Goal: Task Accomplishment & Management: Manage account settings

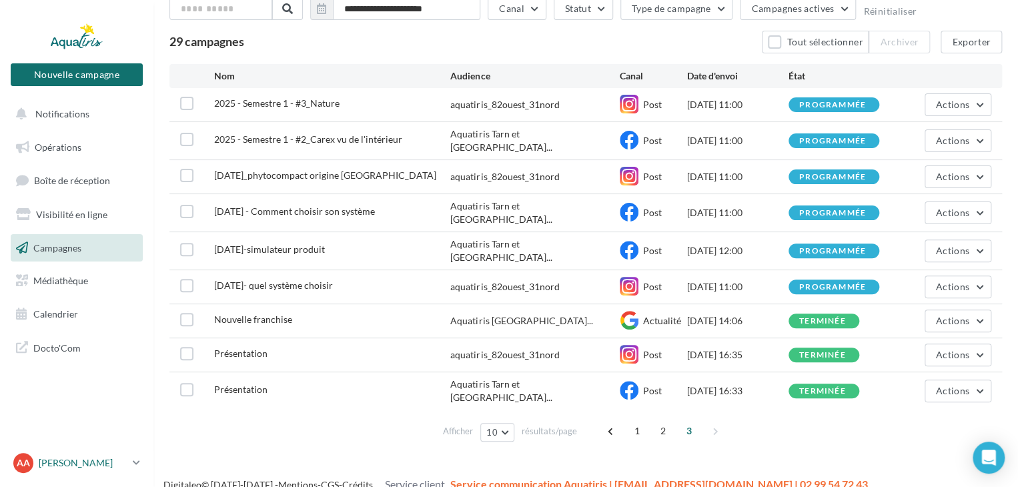
click at [133, 466] on icon at bounding box center [136, 462] width 7 height 11
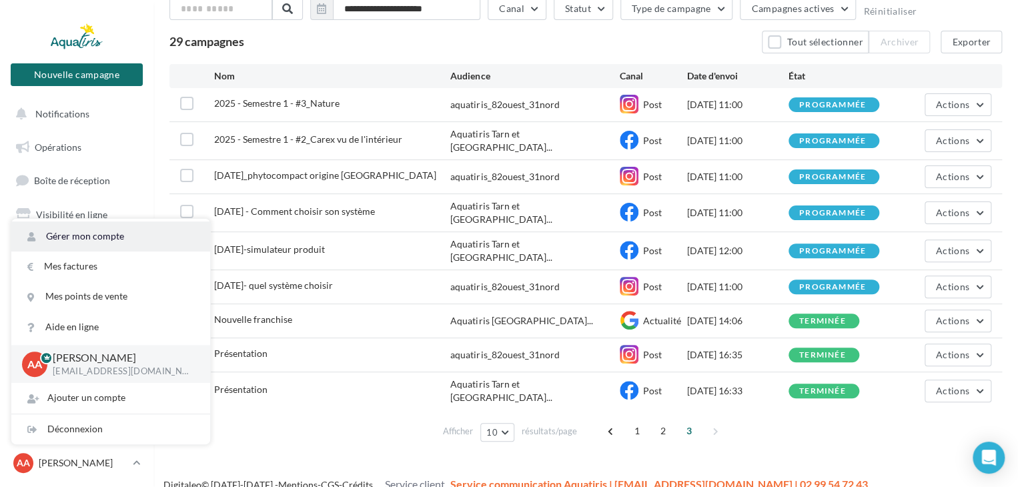
click at [96, 236] on link "Gérer mon compte" at bounding box center [110, 237] width 199 height 30
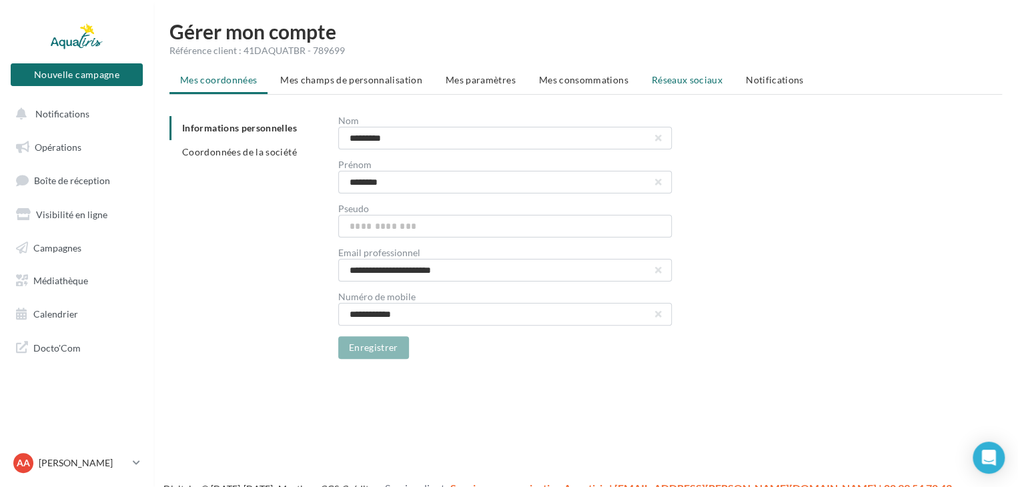
click at [671, 81] on span "Réseaux sociaux" at bounding box center [687, 79] width 71 height 11
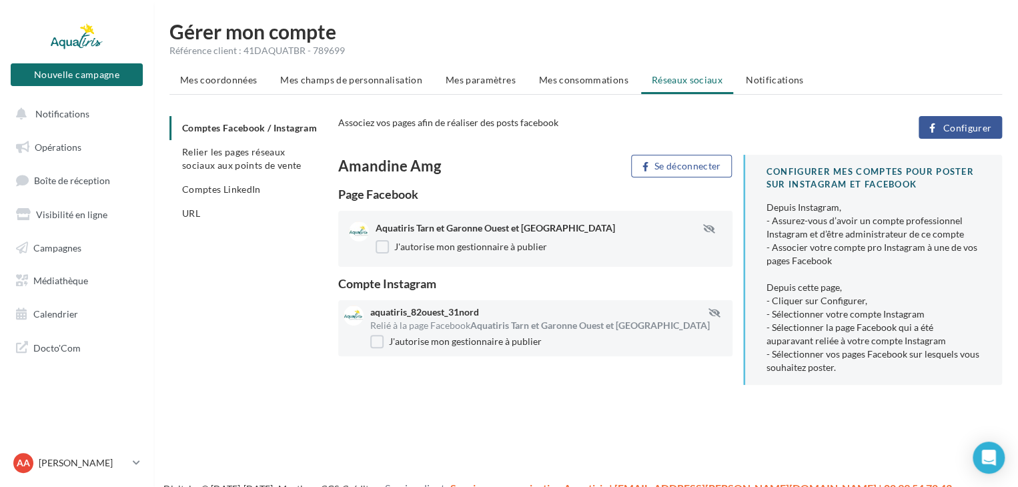
click at [255, 171] on span "Relier les pages réseaux sociaux aux points de vente" at bounding box center [241, 158] width 119 height 25
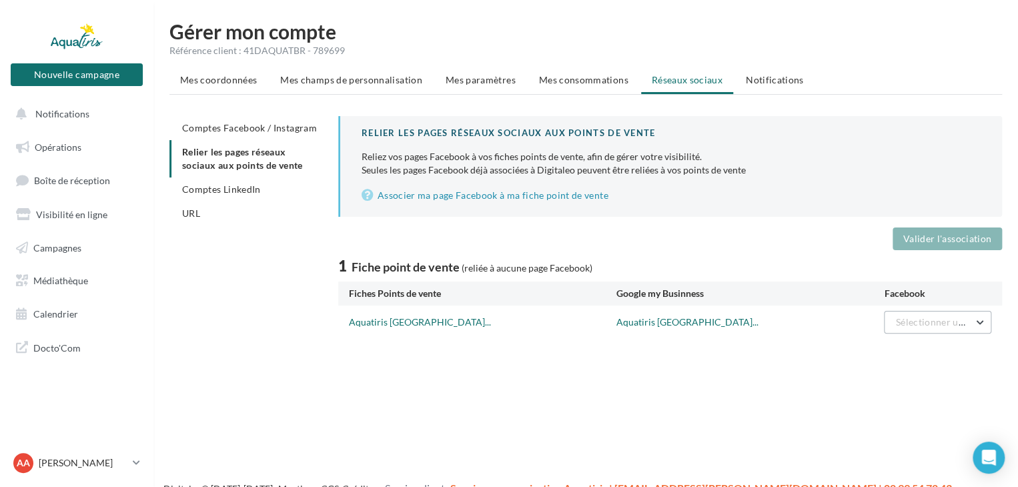
click at [923, 330] on button "Sélectionner une page" at bounding box center [937, 322] width 107 height 23
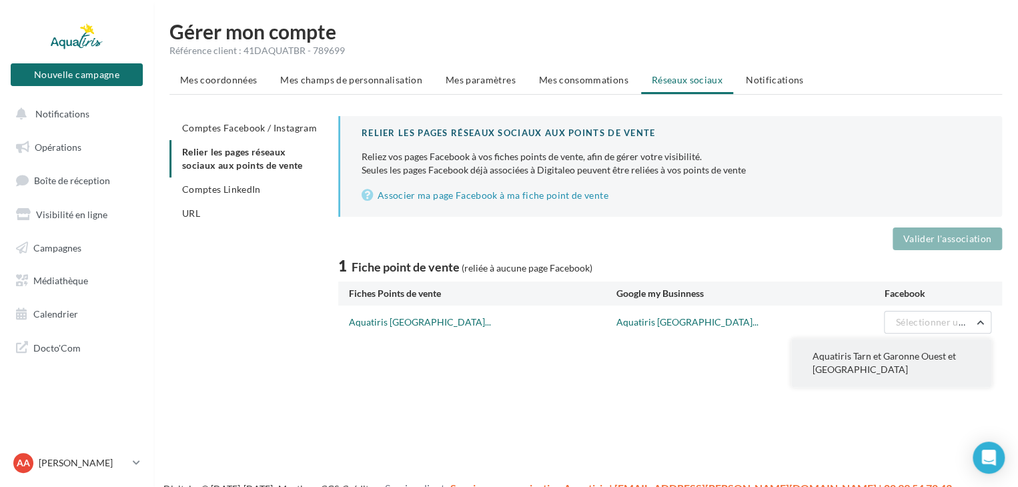
click at [919, 366] on button "Aquatiris Tarn et Garonne Ouest et Haute Garonne Nord" at bounding box center [891, 363] width 200 height 48
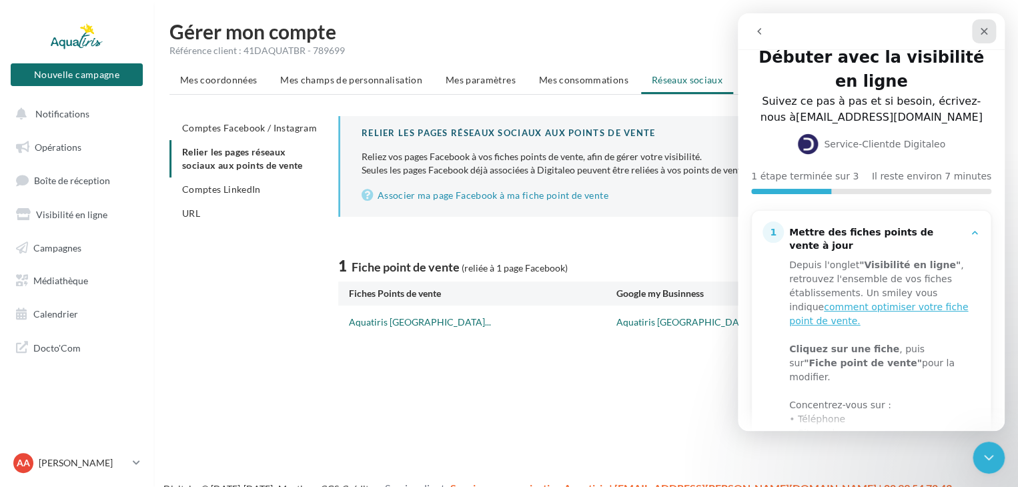
scroll to position [12, 0]
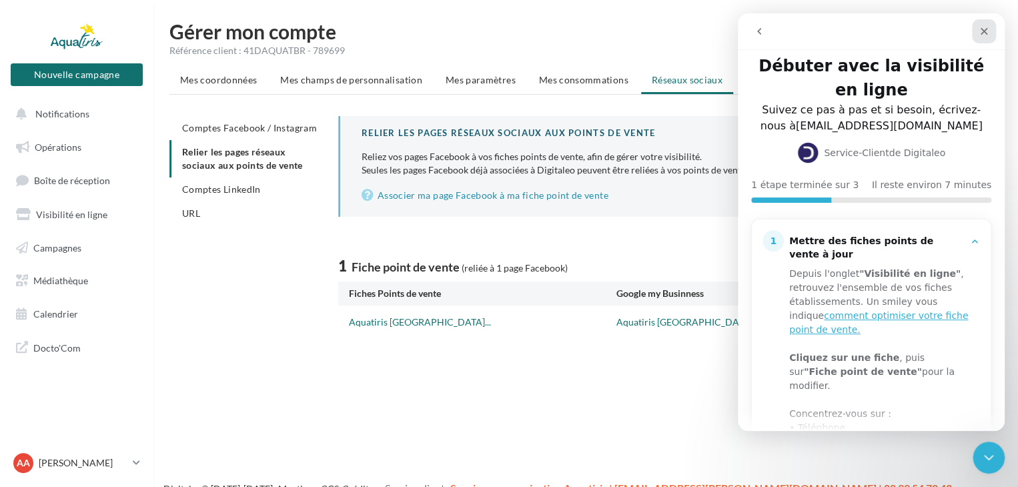
click at [980, 30] on icon "Fermer" at bounding box center [984, 31] width 11 height 11
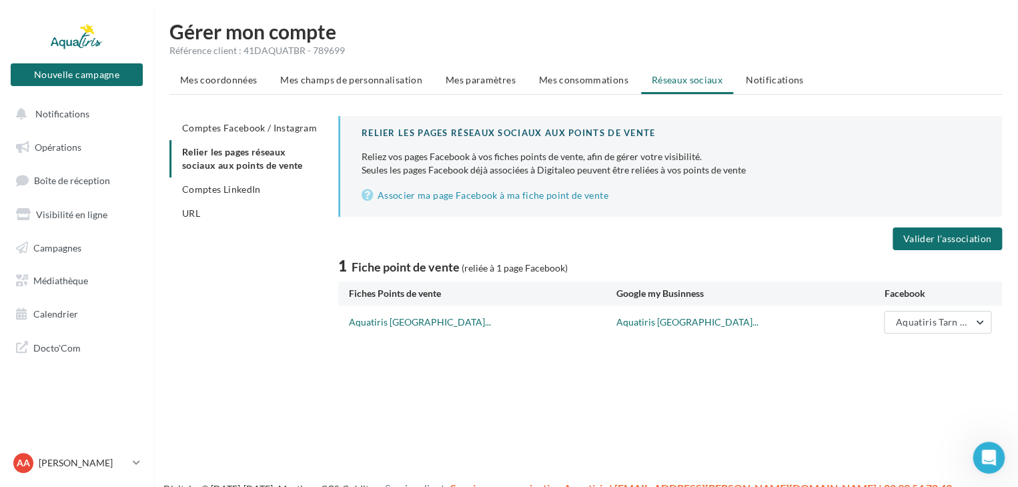
scroll to position [0, 0]
click at [939, 241] on button "Valider l'association" at bounding box center [947, 239] width 109 height 23
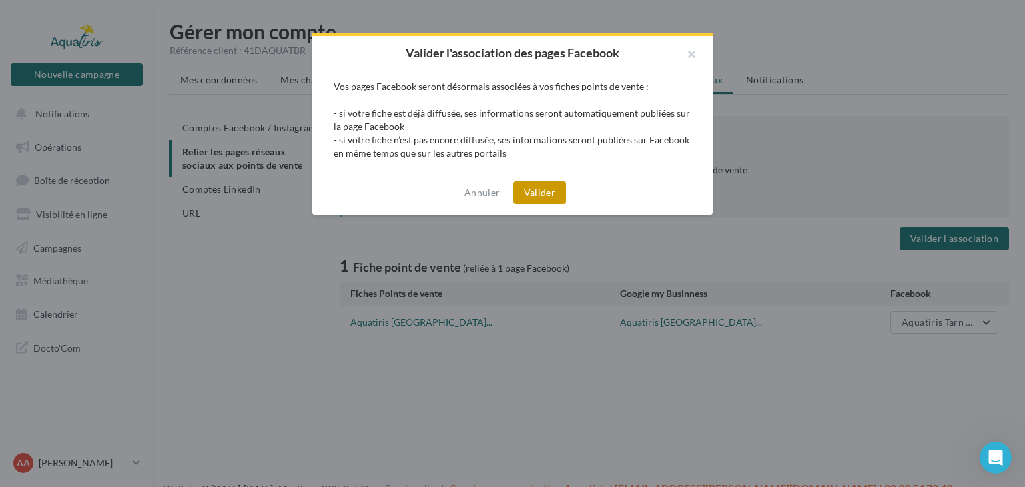
click at [539, 192] on button "Valider" at bounding box center [539, 193] width 53 height 23
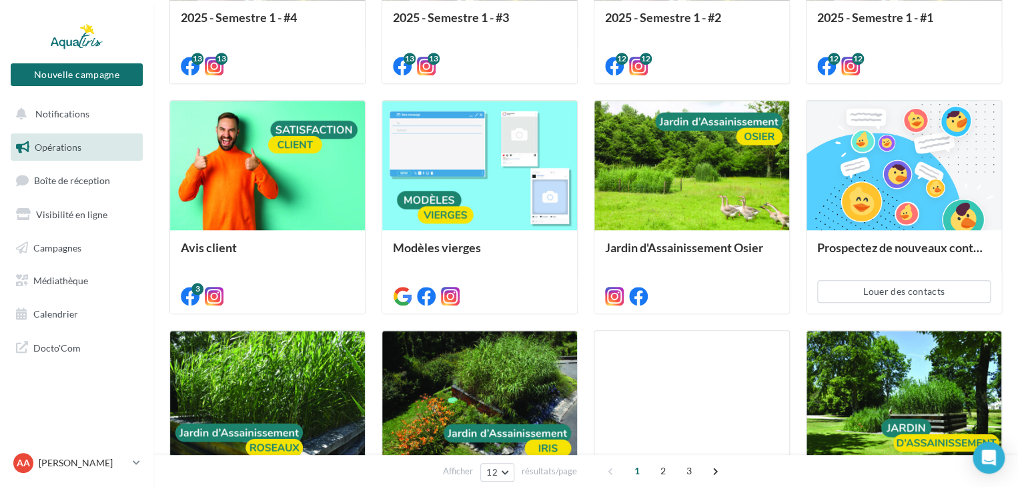
scroll to position [467, 0]
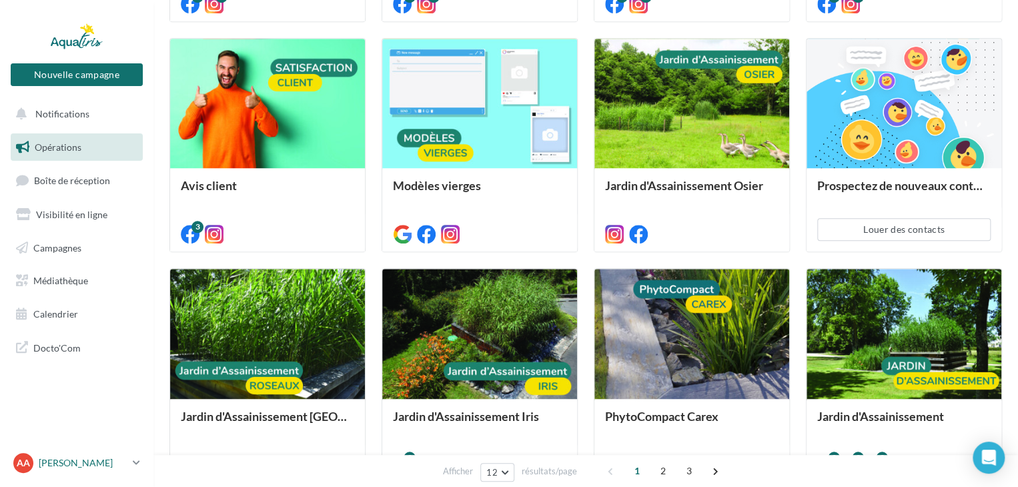
click at [132, 462] on link "AA Amandine ARMENGAUD a.armengaud@aquatiris.fr" at bounding box center [77, 462] width 132 height 25
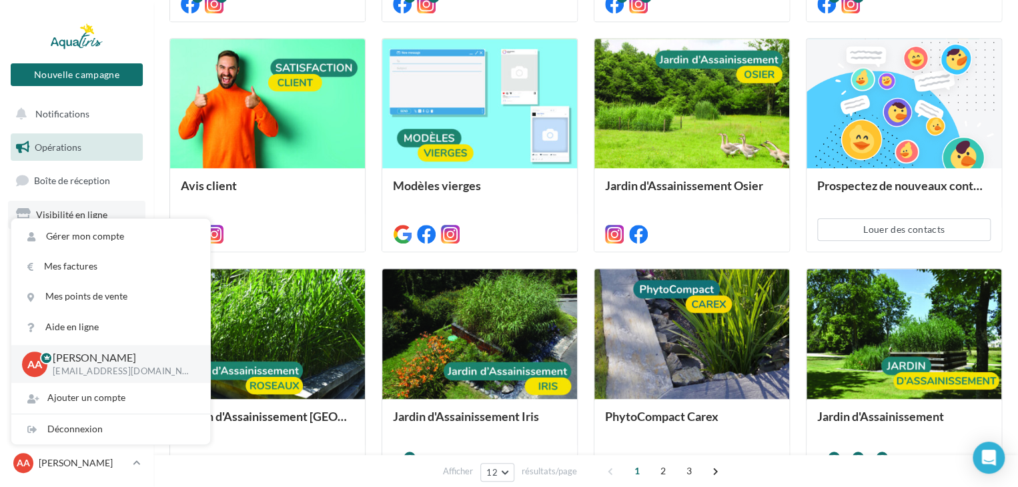
click at [85, 212] on span "Visibilité en ligne" at bounding box center [71, 214] width 71 height 11
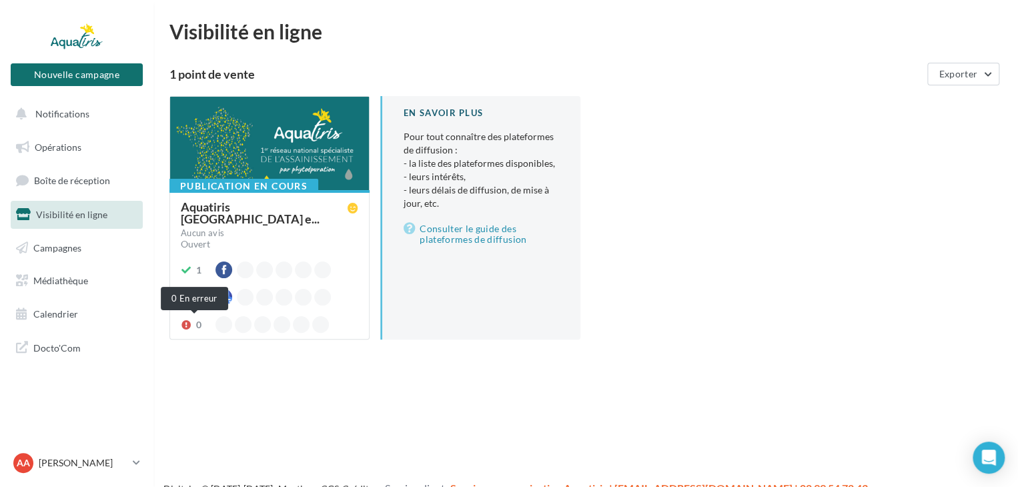
click at [188, 321] on icon at bounding box center [186, 324] width 11 height 9
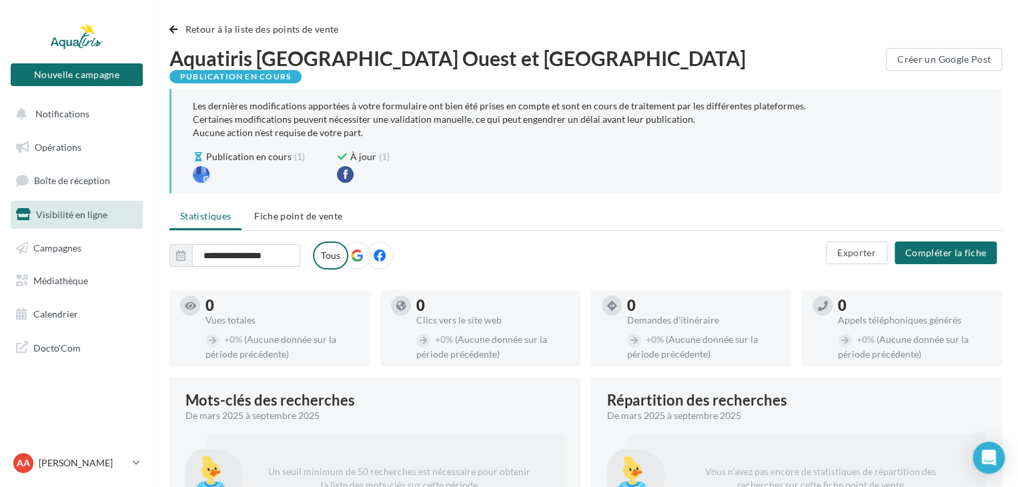
click at [324, 216] on ul "Statistiques Fiche point de vente" at bounding box center [585, 217] width 833 height 27
click at [328, 210] on span "Fiche point de vente" at bounding box center [298, 215] width 88 height 11
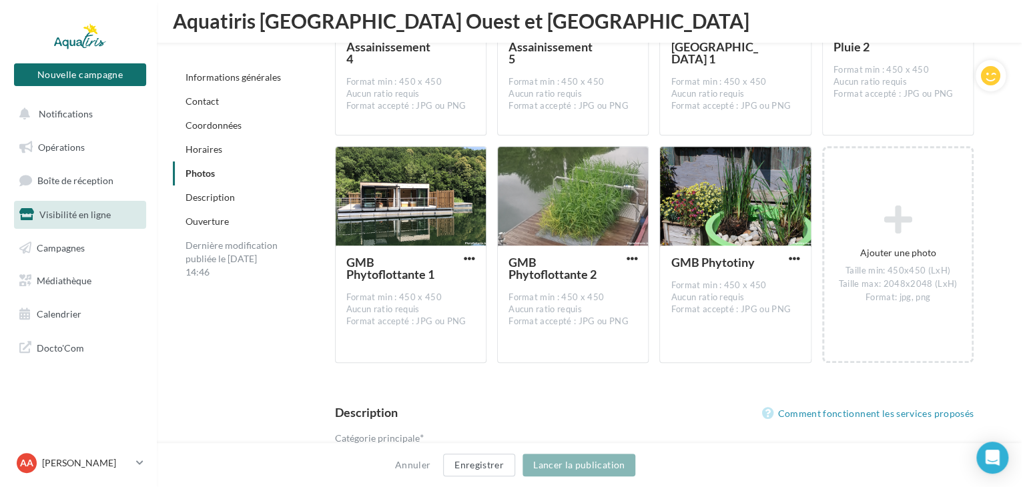
scroll to position [2869, 0]
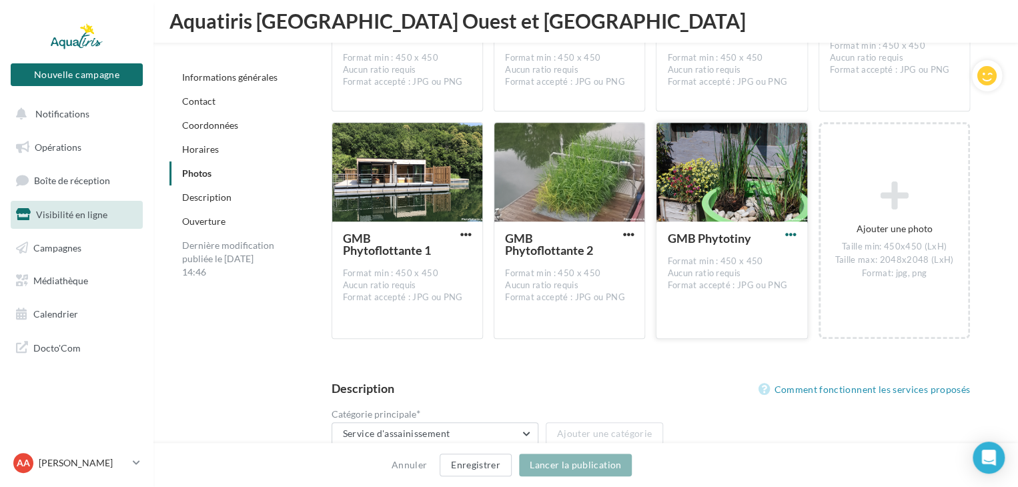
click at [791, 229] on span "button" at bounding box center [790, 234] width 11 height 11
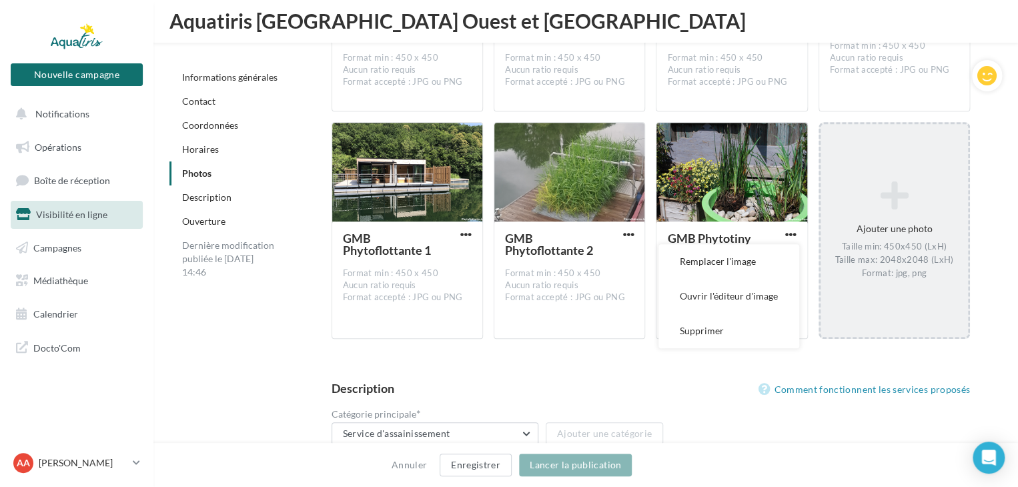
click at [904, 205] on div "Ajouter une photo Taille min: 450x450 (LxH) Taille max: 2048x2048 (LxH) Format:…" at bounding box center [894, 231] width 147 height 112
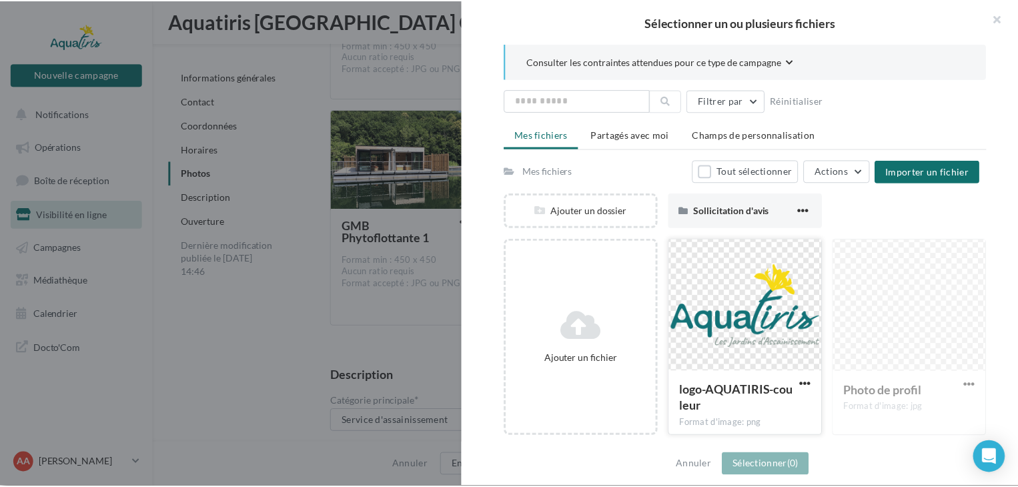
scroll to position [0, 0]
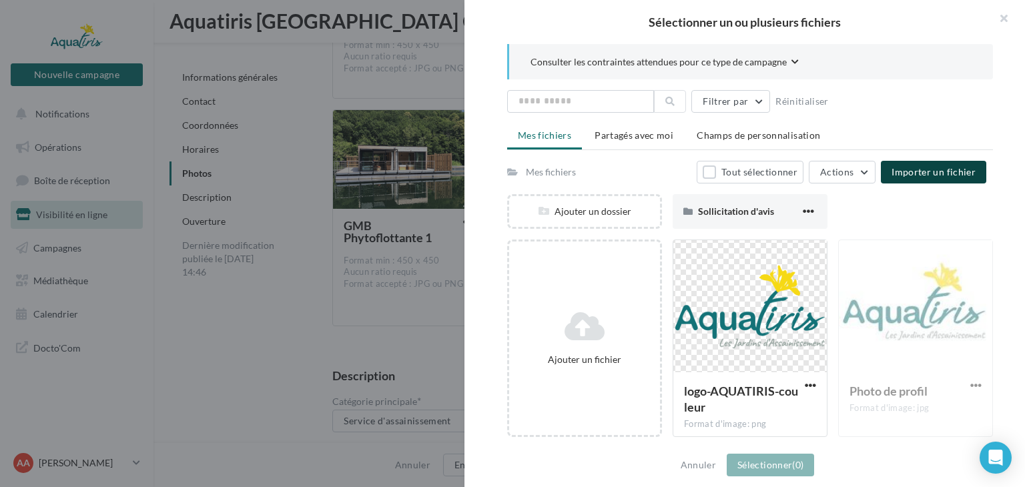
click at [946, 169] on span "Importer un fichier" at bounding box center [934, 171] width 84 height 11
click at [1002, 21] on button "button" at bounding box center [998, 20] width 53 height 40
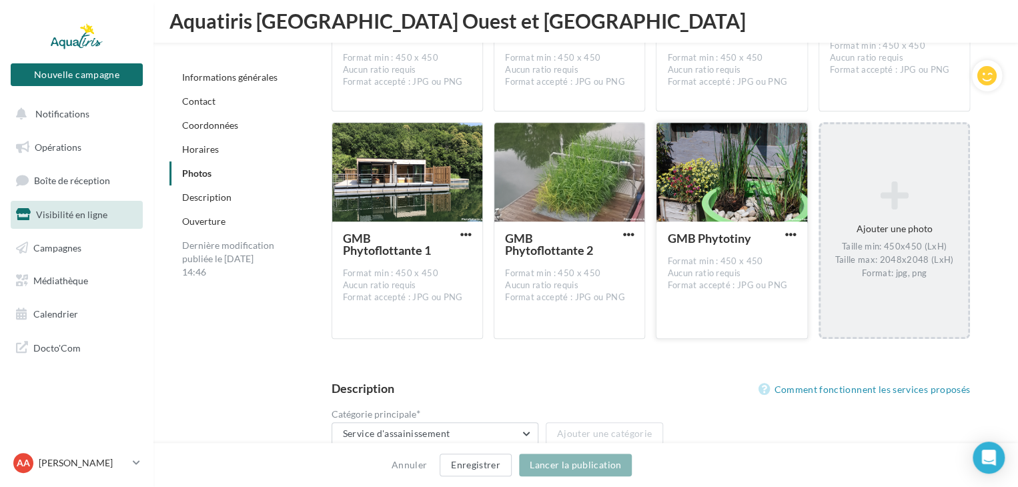
click at [722, 168] on div at bounding box center [732, 173] width 150 height 100
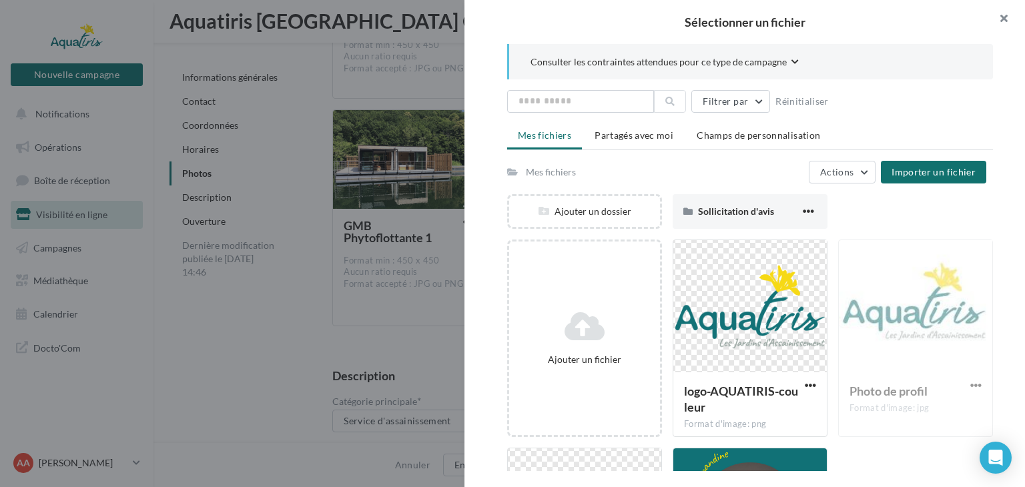
click at [1004, 17] on button "button" at bounding box center [998, 20] width 53 height 40
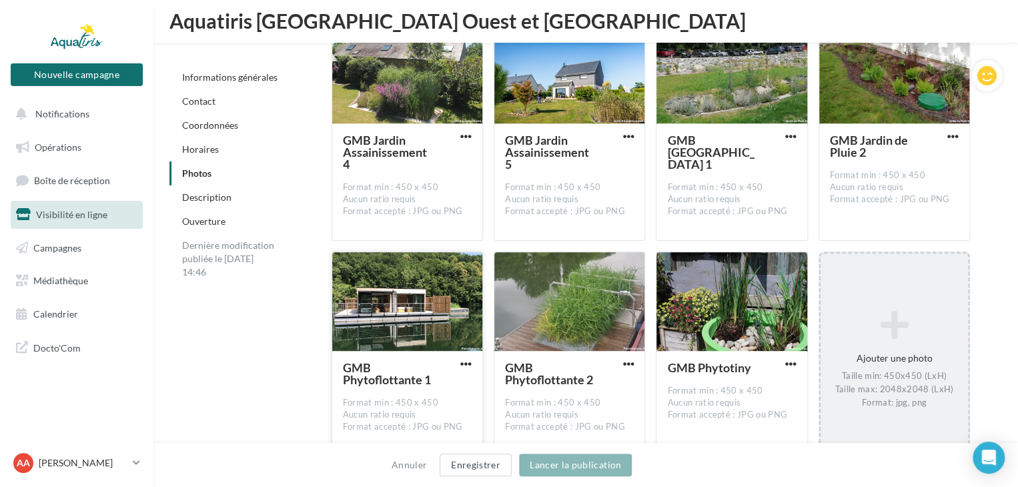
scroll to position [2402, 0]
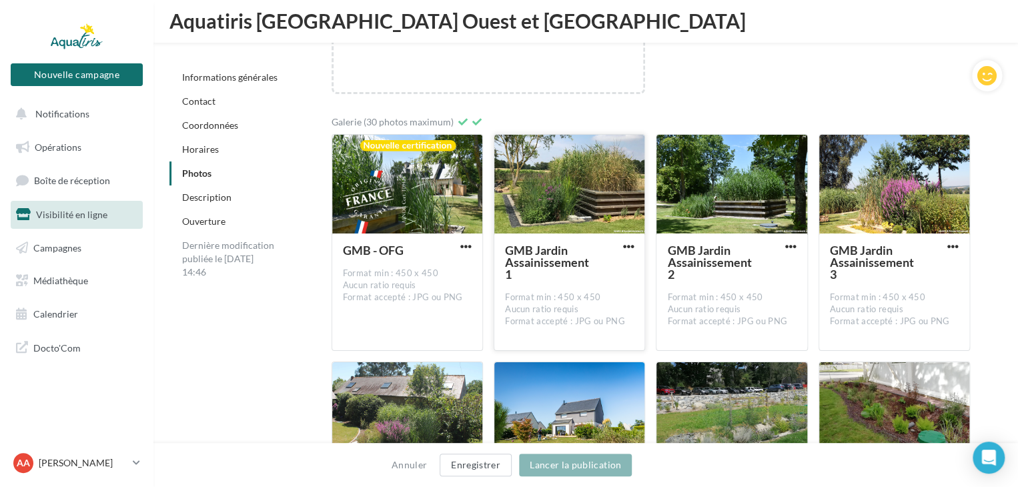
click at [562, 165] on div at bounding box center [569, 185] width 150 height 100
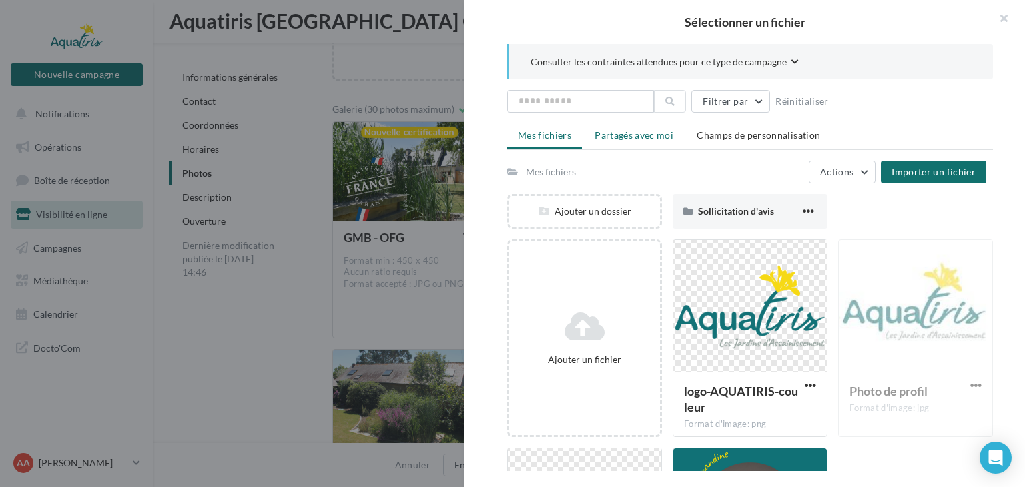
click at [649, 137] on span "Partagés avec moi" at bounding box center [634, 134] width 79 height 11
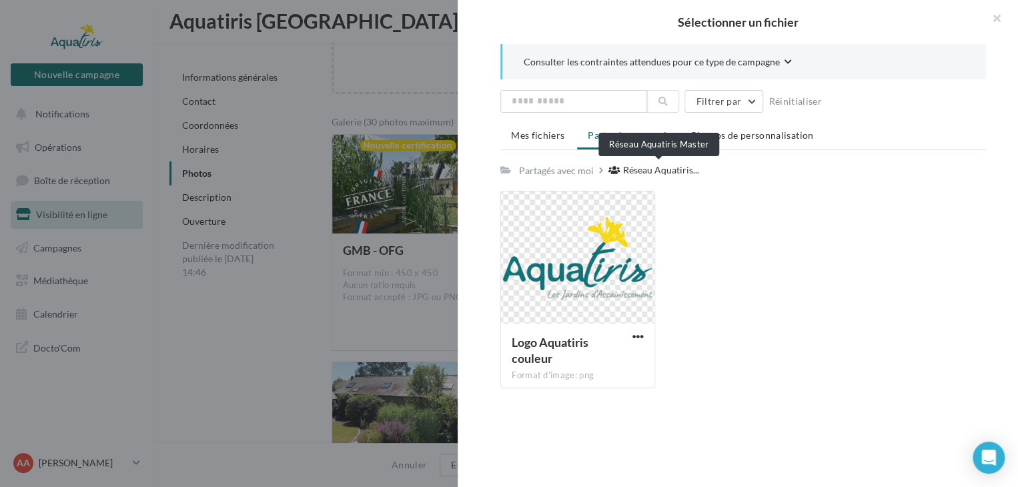
click at [657, 169] on span "Réseau Aquatiris..." at bounding box center [661, 169] width 76 height 13
click at [565, 174] on div "Partagés avec moi" at bounding box center [556, 170] width 75 height 13
click at [541, 139] on span "Mes fichiers" at bounding box center [537, 134] width 53 height 11
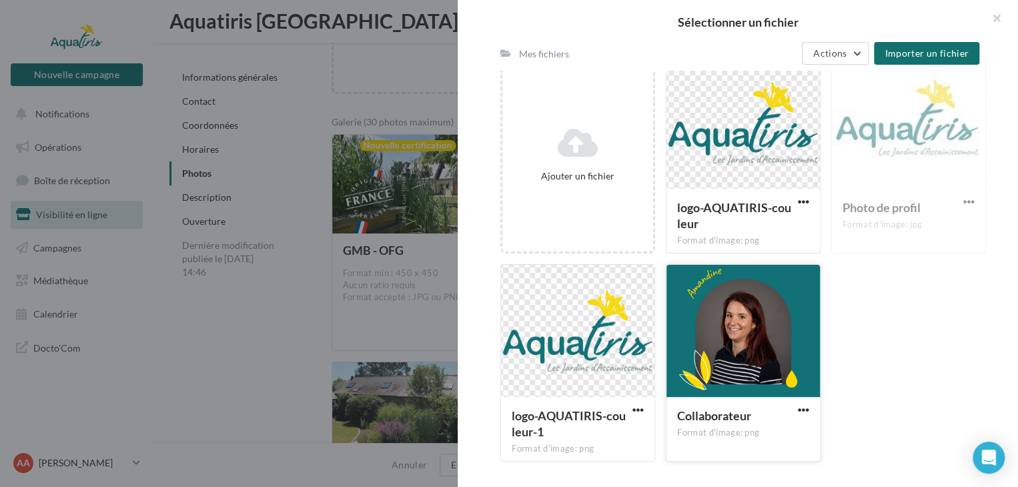
scroll to position [0, 0]
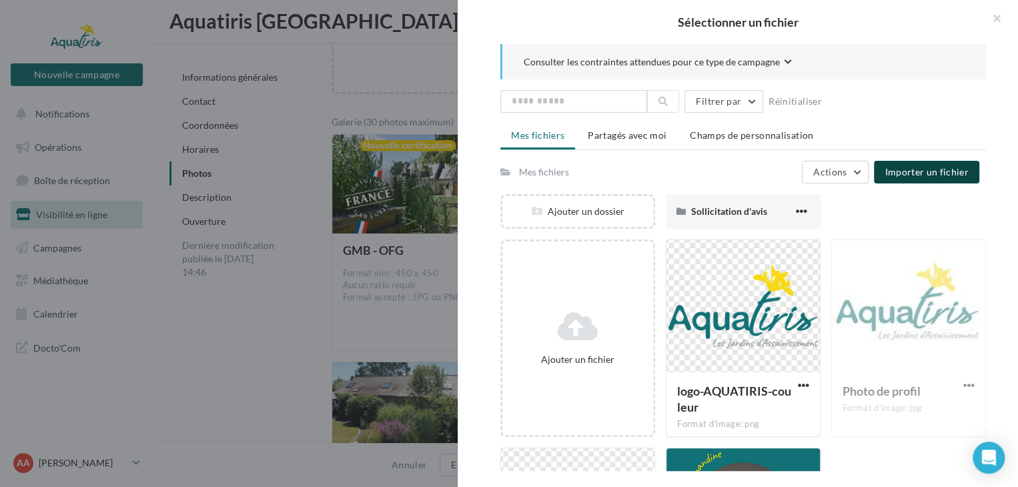
click at [918, 163] on button "Importer un fichier" at bounding box center [926, 172] width 105 height 23
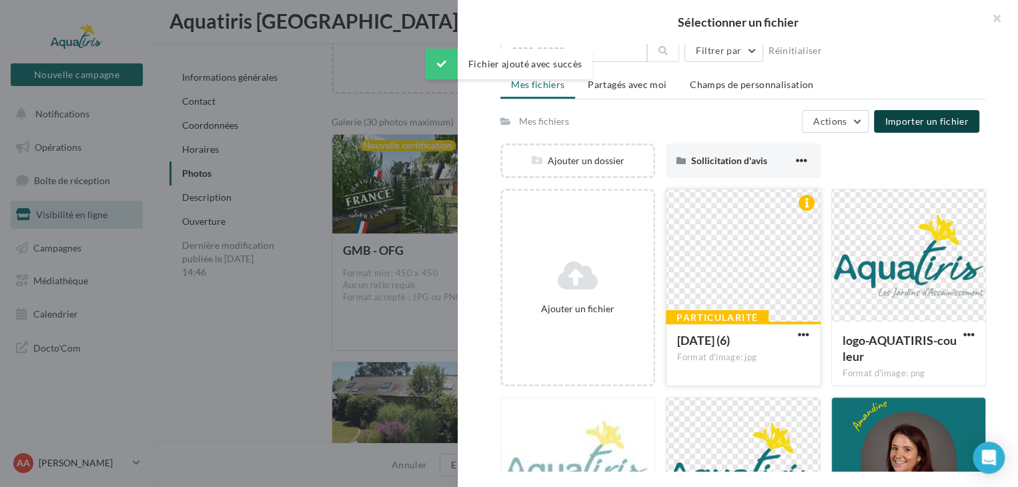
scroll to position [50, 0]
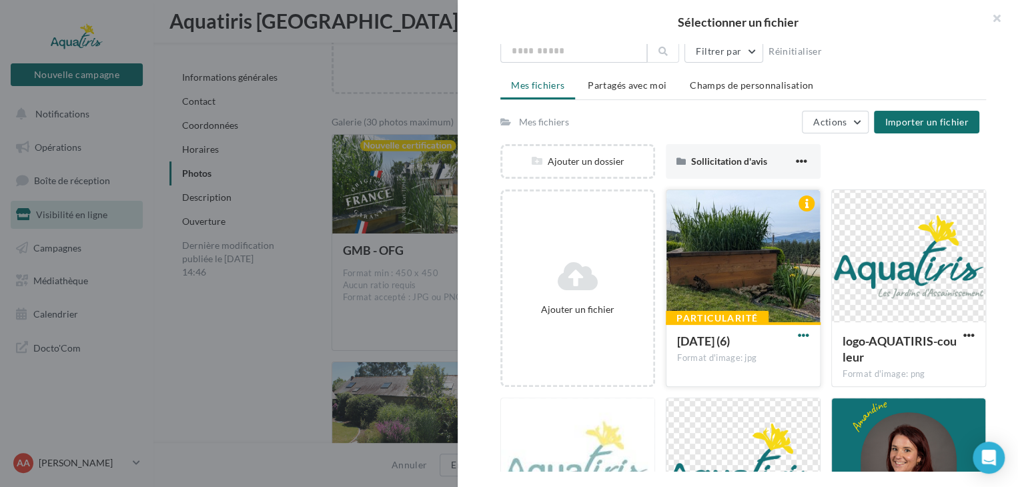
click at [798, 336] on span "button" at bounding box center [803, 335] width 11 height 11
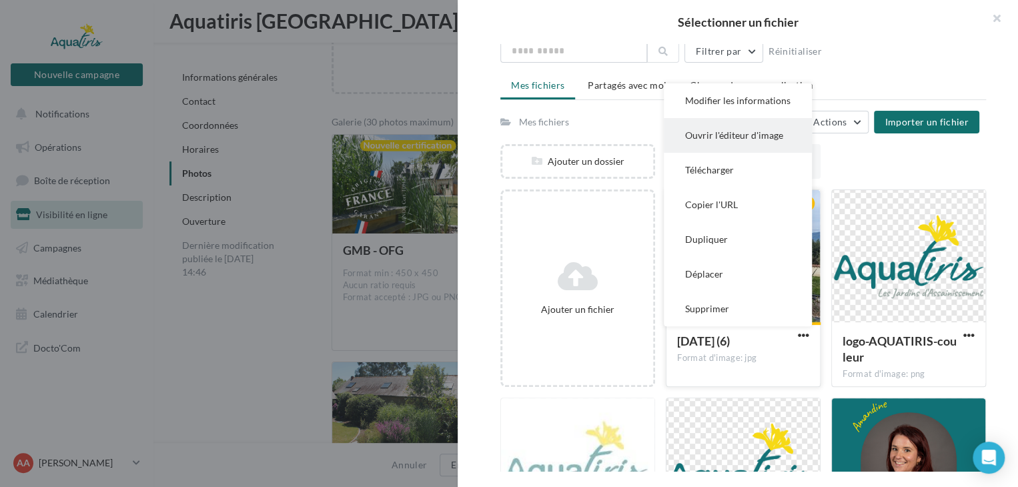
click at [747, 140] on button "Ouvrir l'éditeur d'image" at bounding box center [738, 135] width 148 height 35
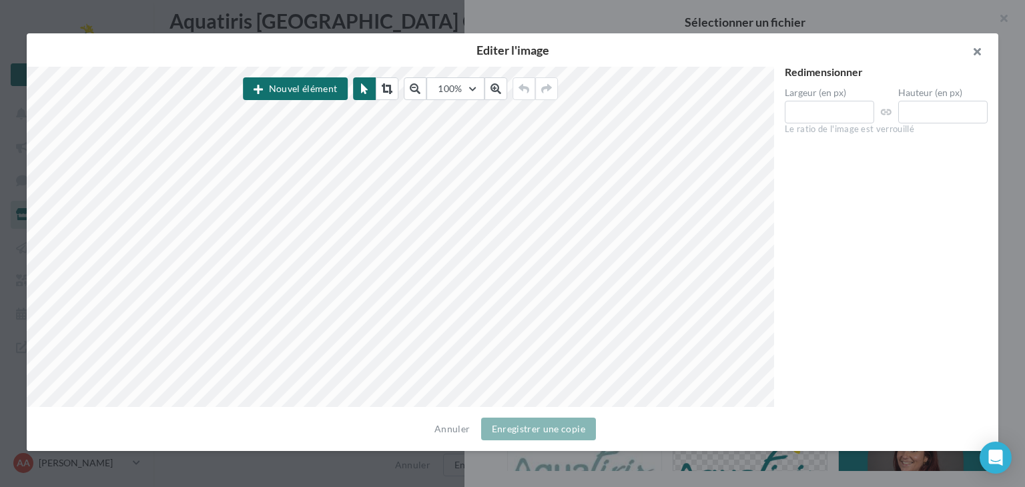
click at [980, 51] on button "button" at bounding box center [971, 53] width 53 height 40
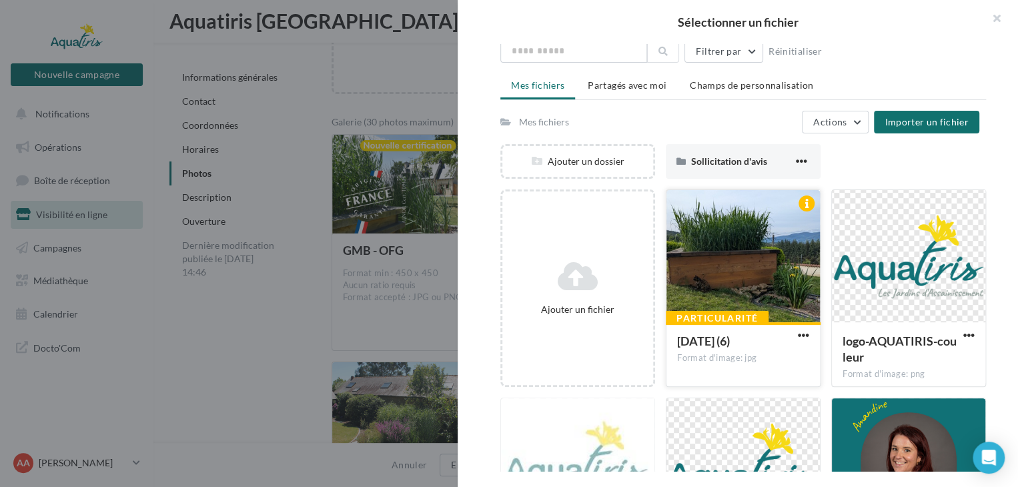
click at [718, 235] on div at bounding box center [743, 256] width 153 height 133
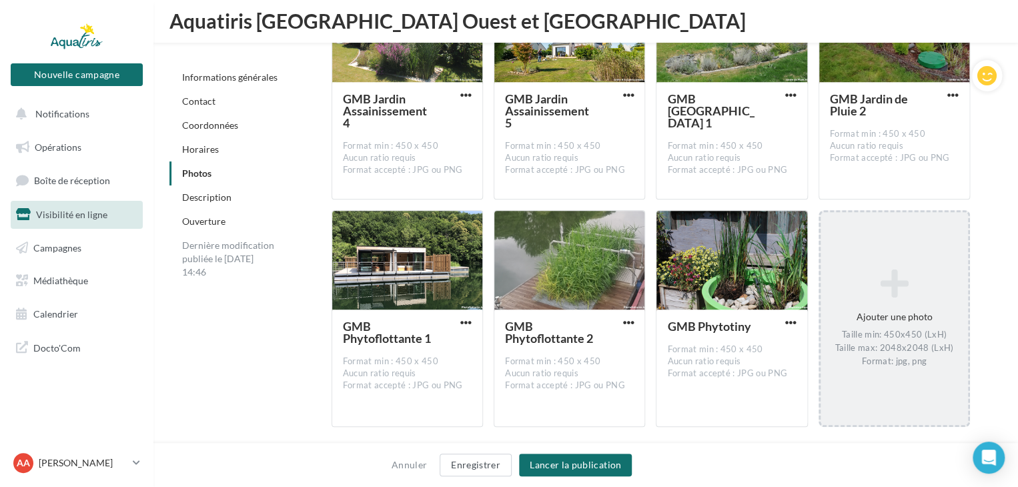
scroll to position [2869, 0]
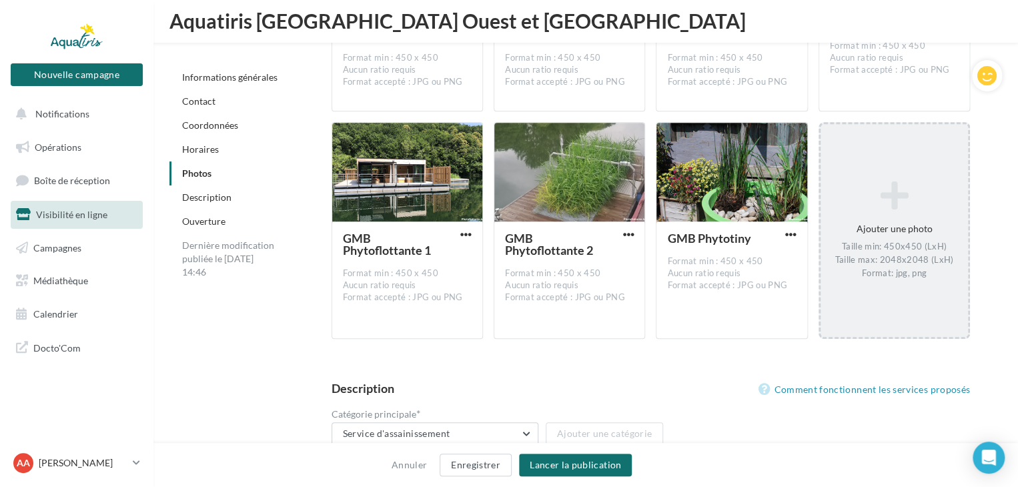
click at [882, 203] on div "Ajouter une photo Taille min: 450x450 (LxH) Taille max: 2048x2048 (LxH) Format:…" at bounding box center [894, 231] width 147 height 112
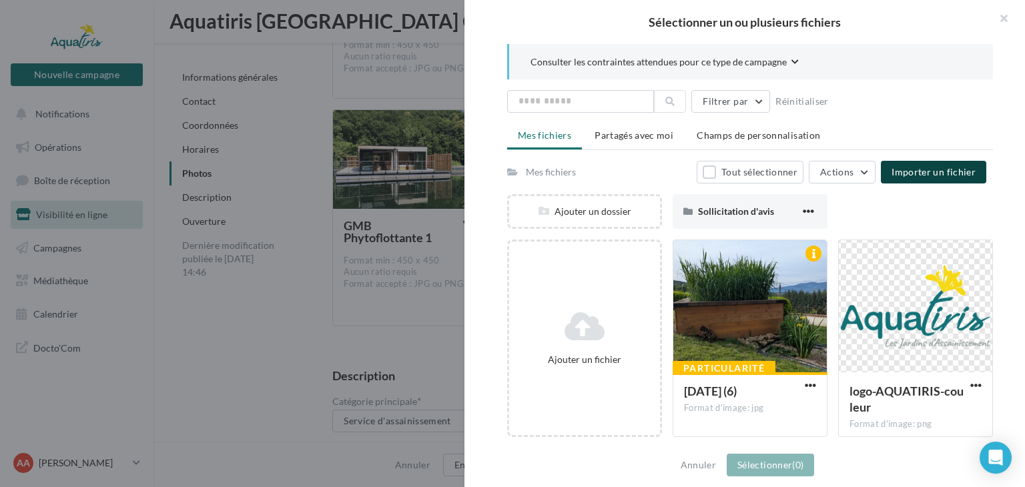
click at [902, 172] on span "Importer un fichier" at bounding box center [934, 171] width 84 height 11
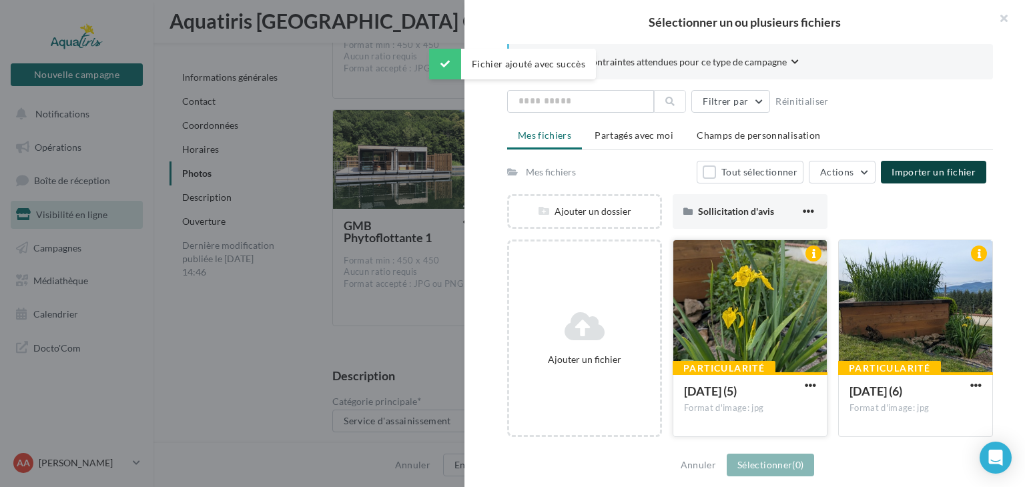
click at [729, 321] on div at bounding box center [749, 306] width 153 height 133
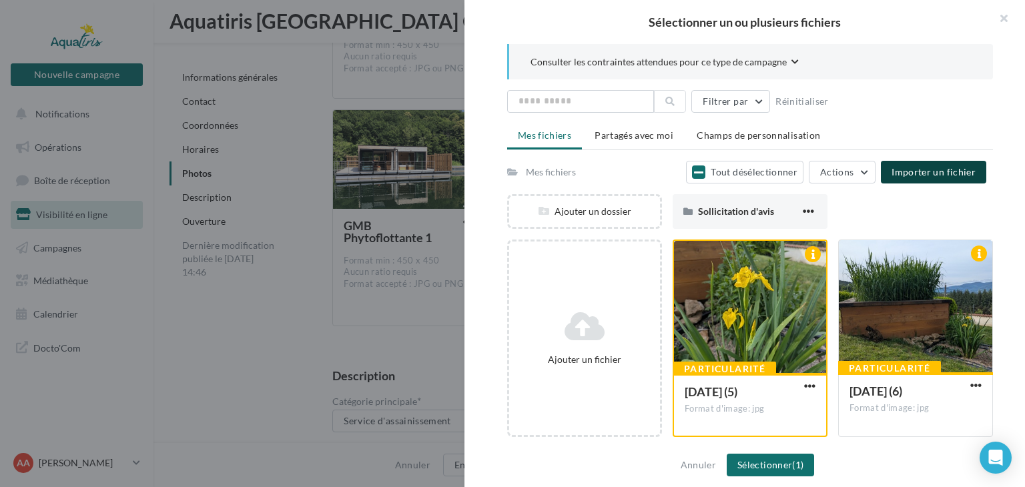
click at [945, 172] on span "Importer un fichier" at bounding box center [934, 171] width 84 height 11
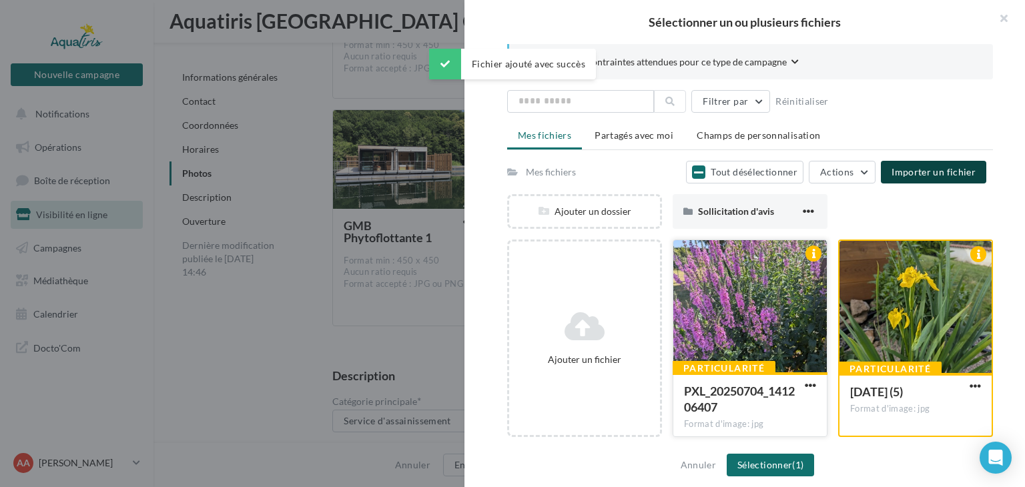
click at [781, 298] on div at bounding box center [749, 306] width 153 height 133
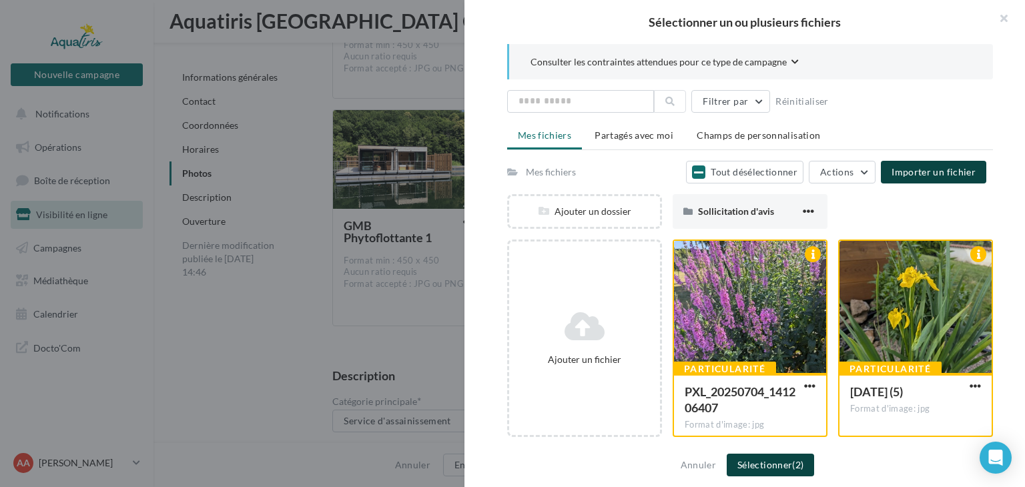
click at [776, 465] on button "Sélectionner (2)" at bounding box center [770, 465] width 87 height 23
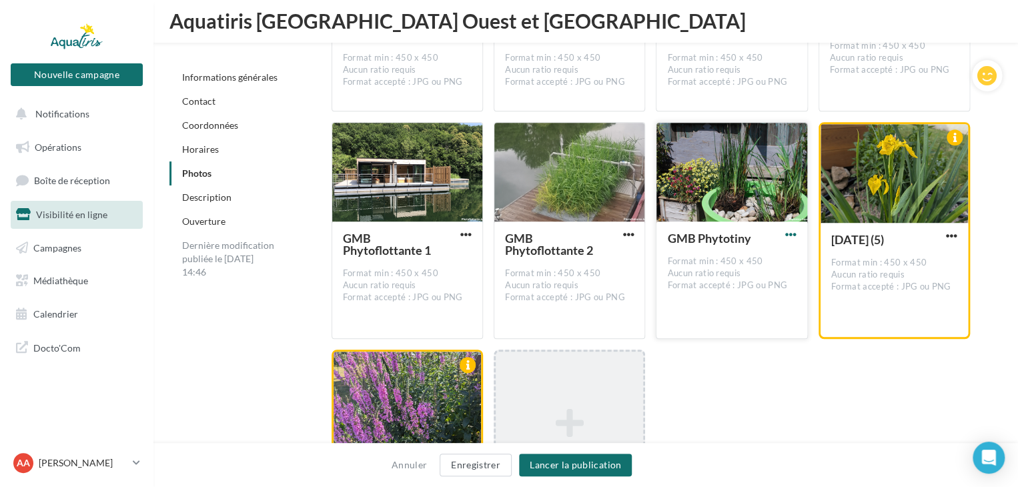
click at [790, 229] on span "button" at bounding box center [790, 234] width 11 height 11
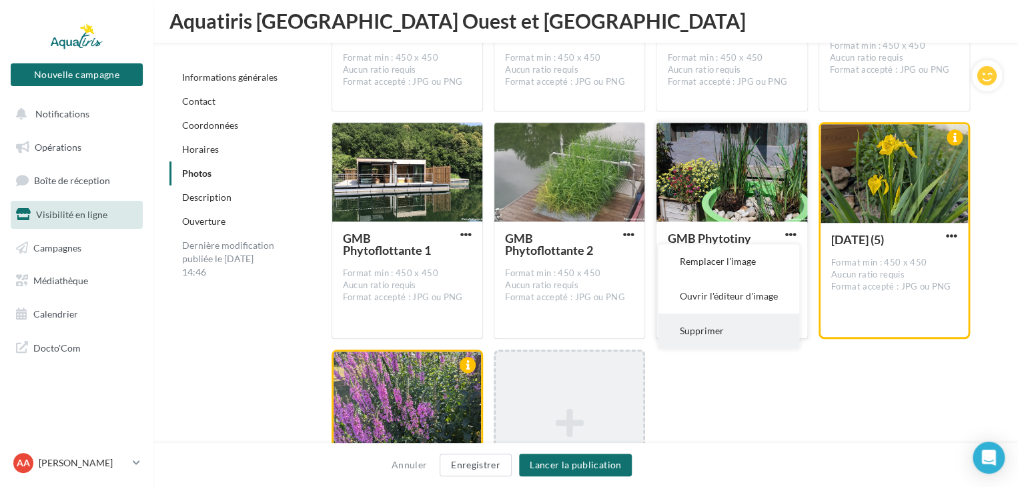
click at [731, 318] on button "Supprimer" at bounding box center [729, 331] width 141 height 35
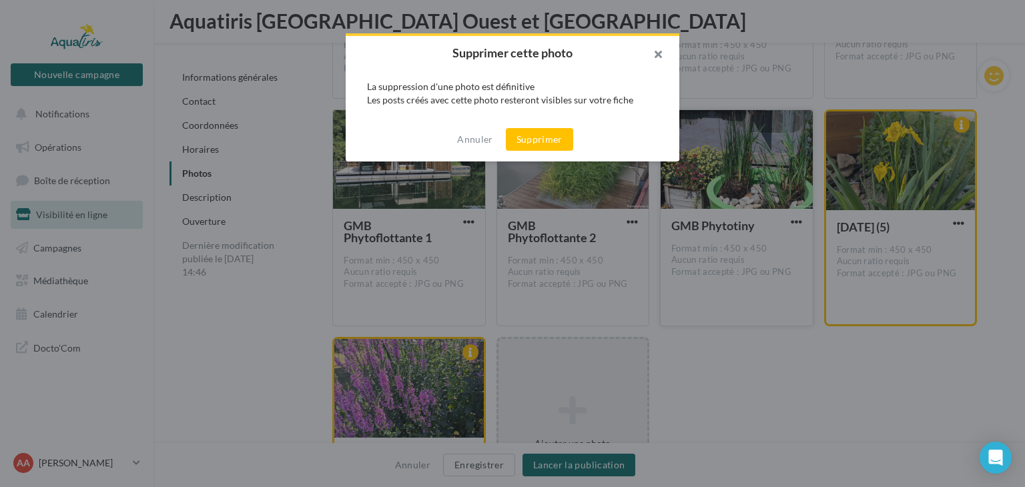
click at [655, 55] on button "button" at bounding box center [652, 56] width 53 height 40
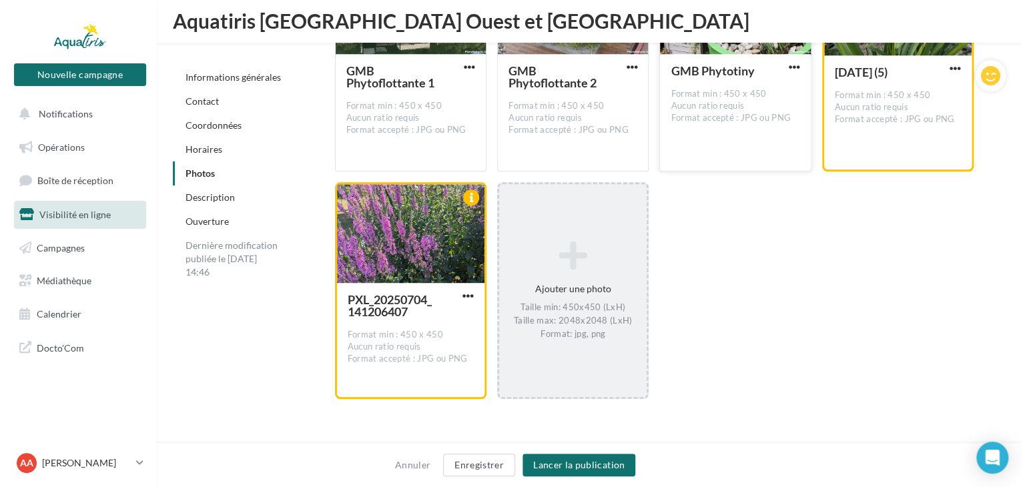
scroll to position [3070, 0]
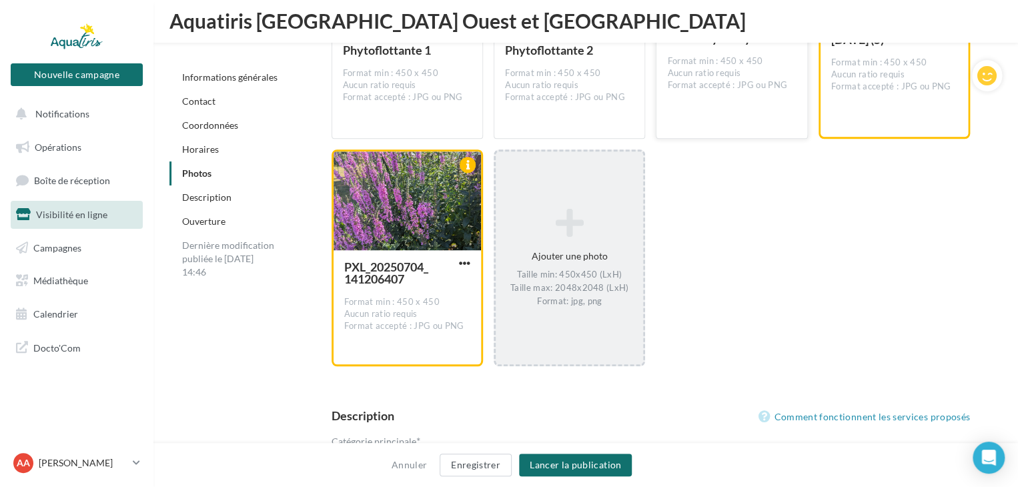
click at [607, 249] on div "Ajouter une photo Taille min: 450x450 (LxH) Taille max: 2048x2048 (LxH) Format:…" at bounding box center [569, 258] width 147 height 112
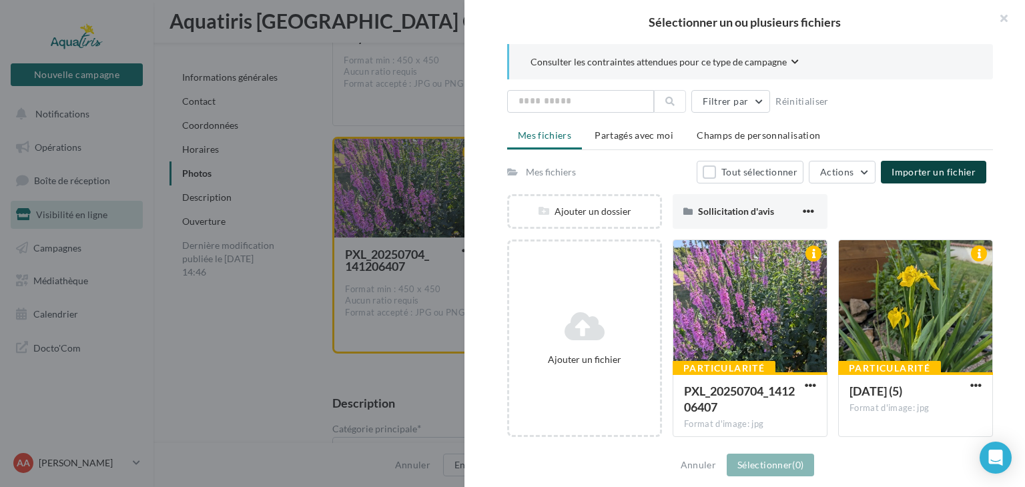
click at [926, 174] on span "Importer un fichier" at bounding box center [934, 171] width 84 height 11
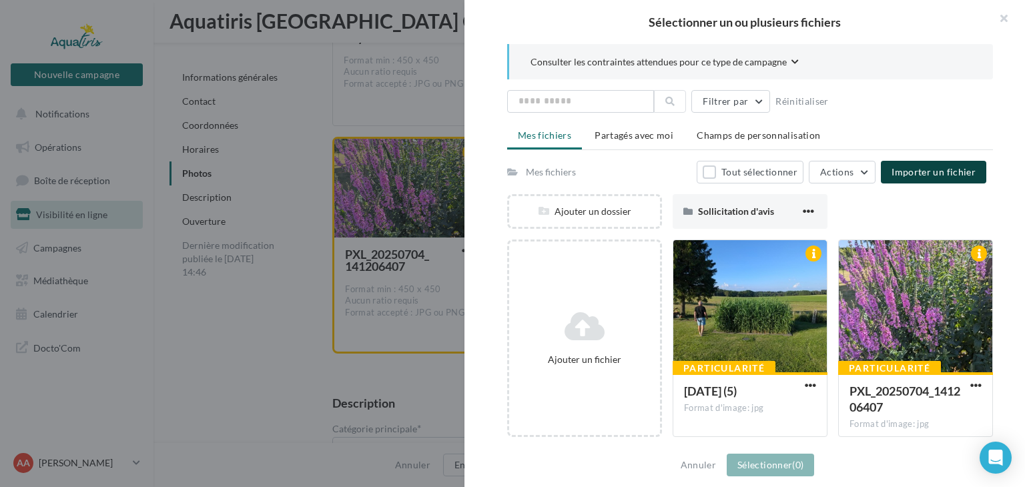
click at [962, 168] on span "Importer un fichier" at bounding box center [934, 171] width 84 height 11
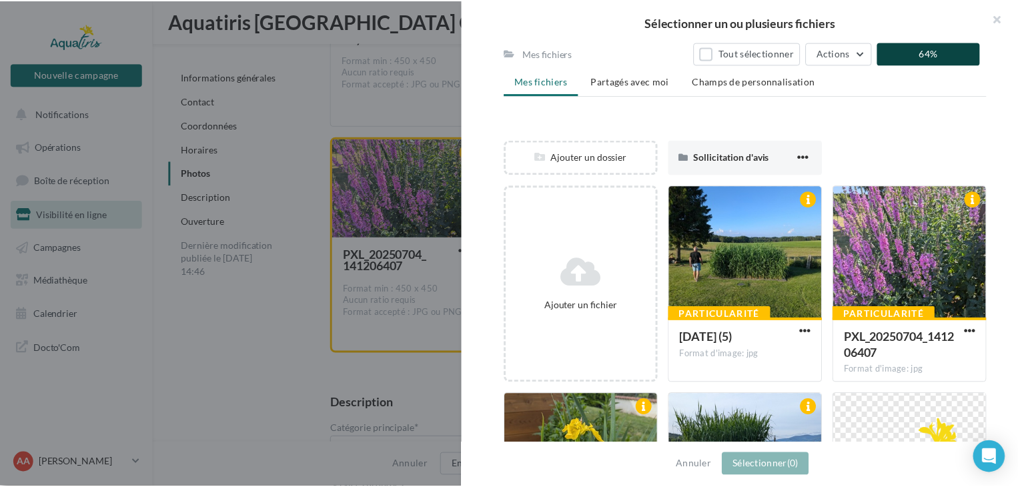
scroll to position [133, 0]
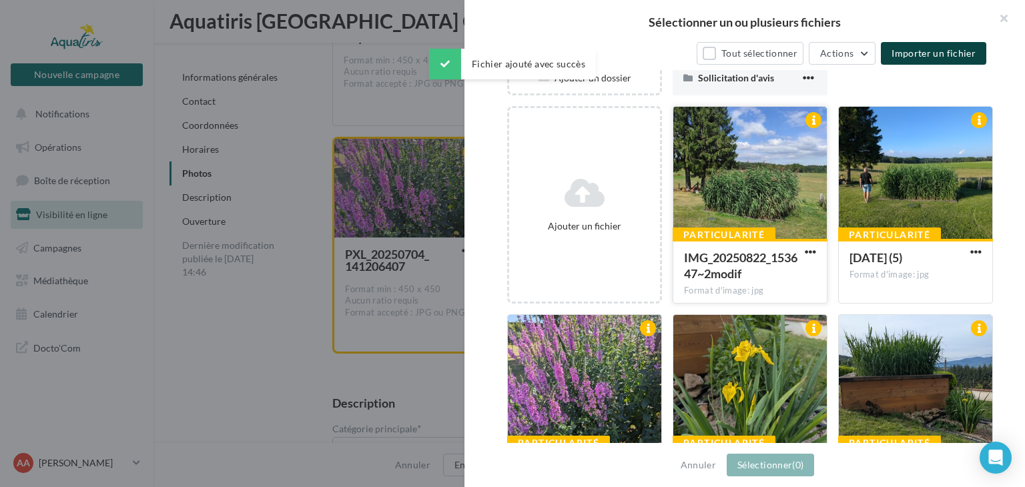
click at [755, 175] on div at bounding box center [749, 173] width 153 height 133
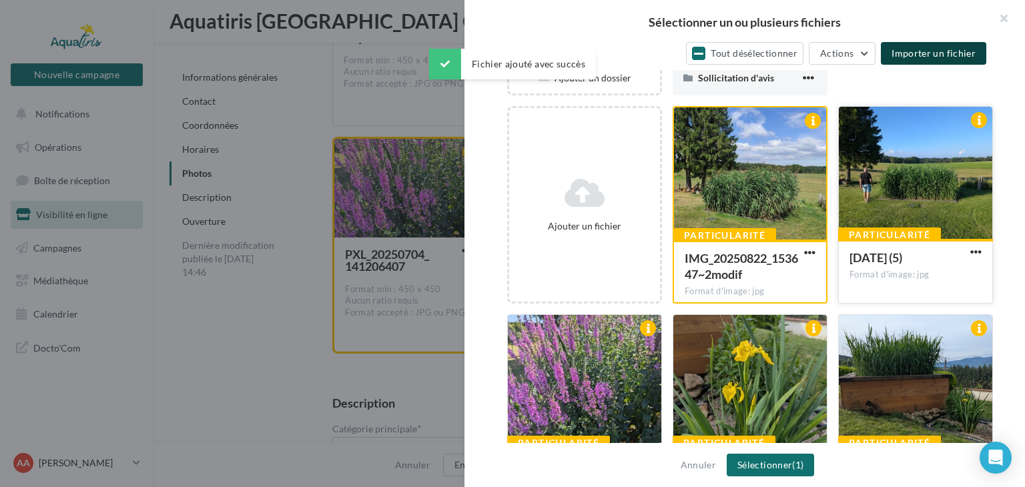
click at [886, 171] on div at bounding box center [915, 173] width 153 height 133
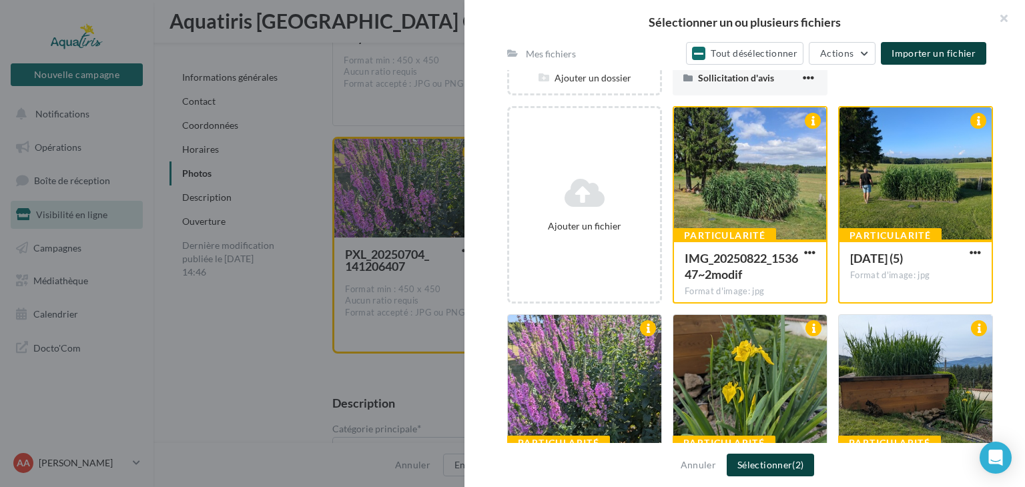
click at [787, 465] on button "Sélectionner (2)" at bounding box center [770, 465] width 87 height 23
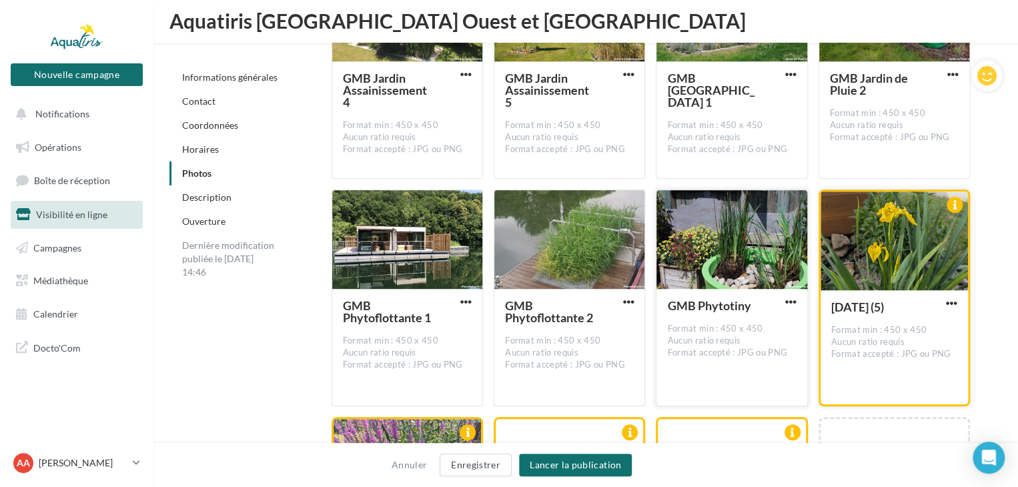
scroll to position [2803, 0]
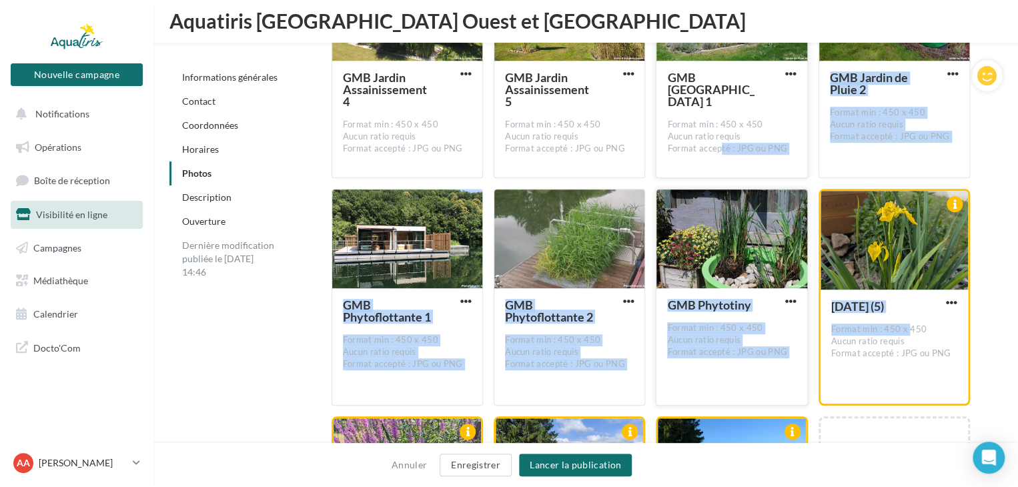
drag, startPoint x: 875, startPoint y: 311, endPoint x: 681, endPoint y: 152, distance: 250.9
click at [681, 152] on div "GMB - OFG Format min : 450 x 450 Aucun ratio requis Format accepté : JPG ou PNG…" at bounding box center [656, 189] width 649 height 910
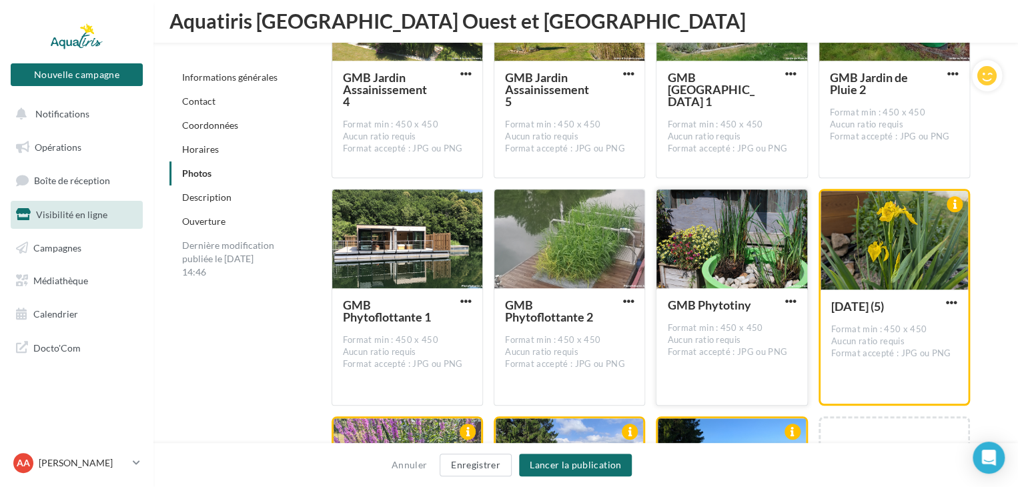
click at [464, 296] on span "button" at bounding box center [465, 301] width 11 height 11
click at [625, 296] on span "button" at bounding box center [628, 301] width 11 height 11
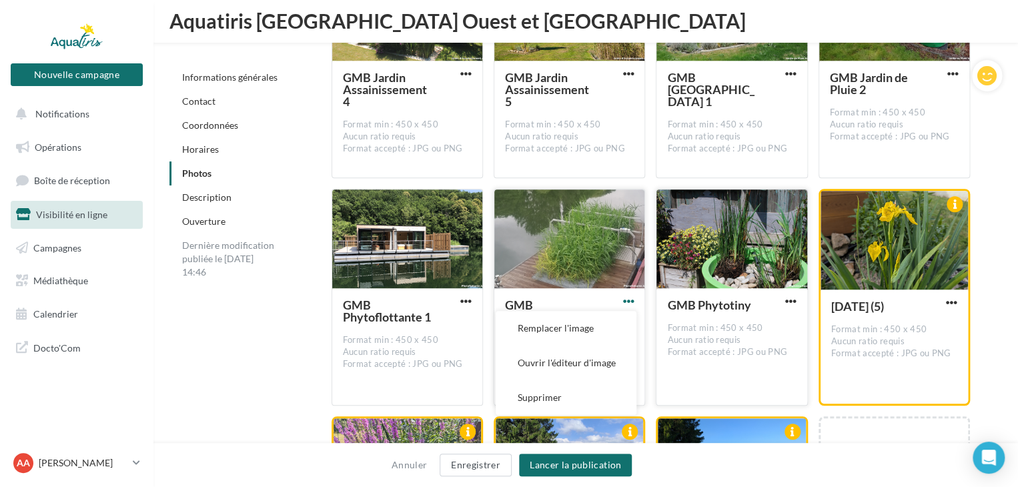
click at [625, 296] on span "button" at bounding box center [628, 301] width 11 height 11
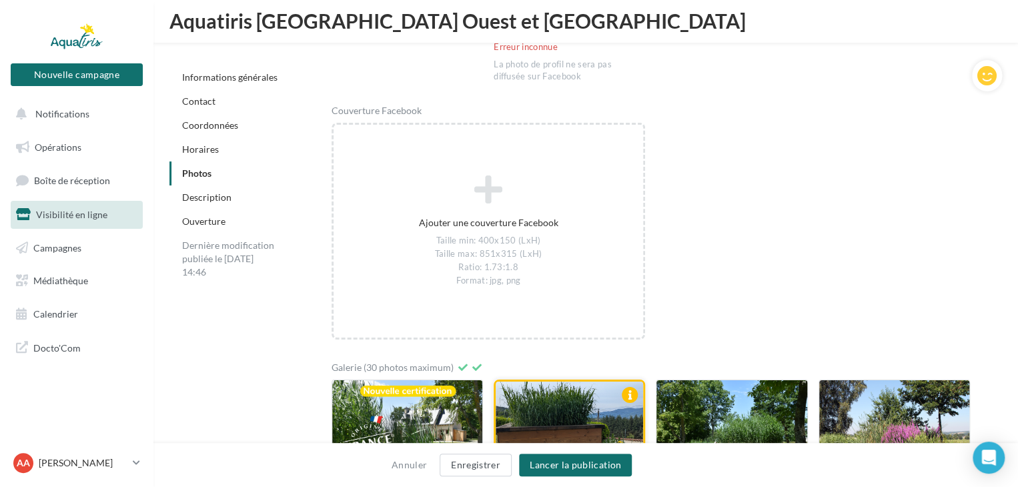
scroll to position [2135, 0]
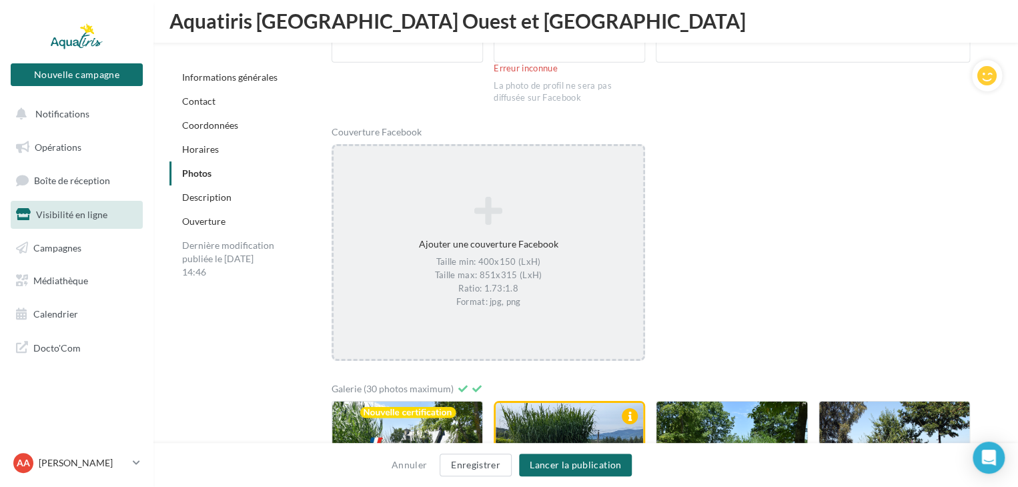
click at [554, 237] on div "Ajouter une couverture Facebook Taille min: 400x150 (LxH) Taille max: 851x315 (…" at bounding box center [489, 252] width 310 height 125
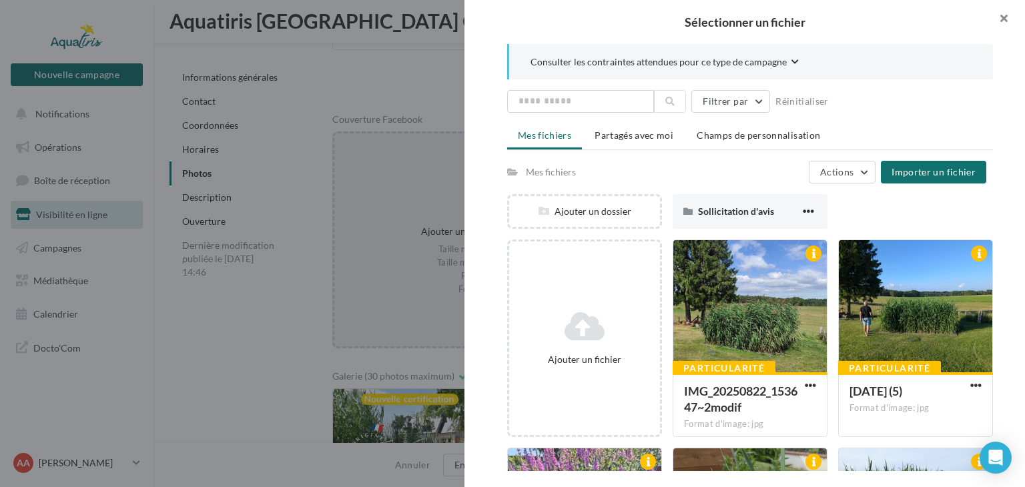
click at [1001, 20] on button "button" at bounding box center [998, 20] width 53 height 40
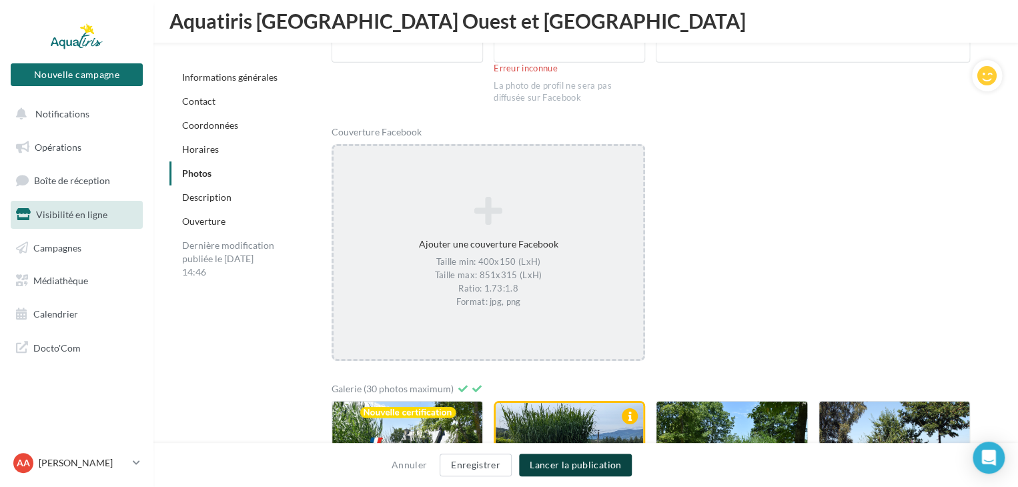
click at [607, 464] on button "Lancer la publication" at bounding box center [575, 465] width 113 height 23
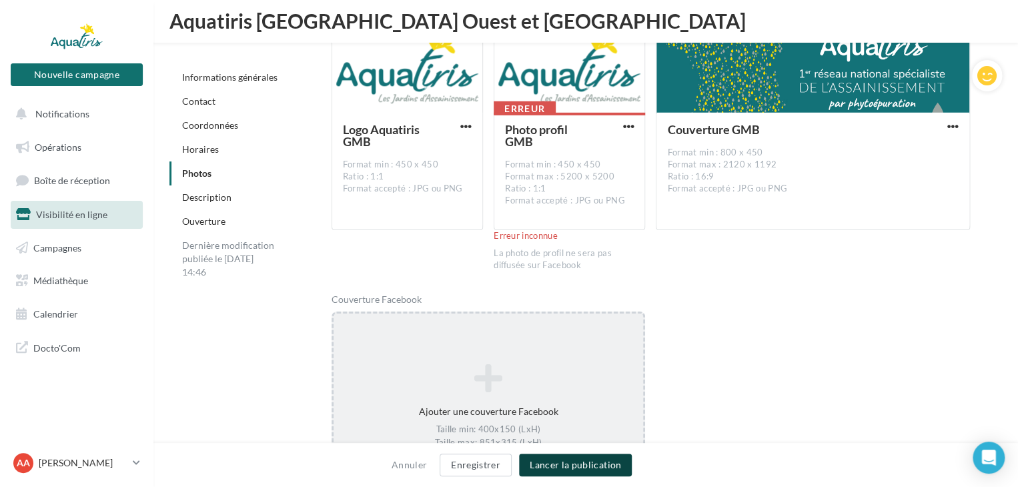
scroll to position [1935, 0]
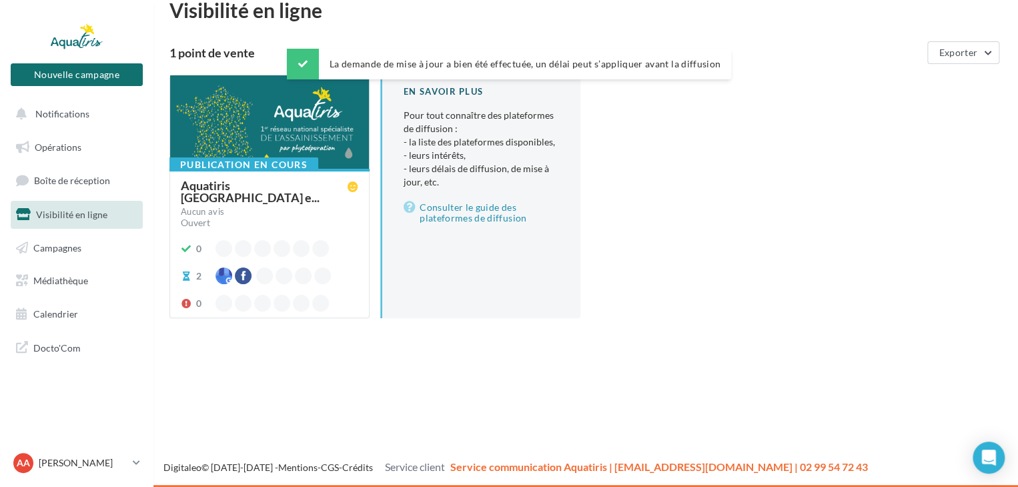
scroll to position [21, 0]
